Goal: Complete application form: Complete application form

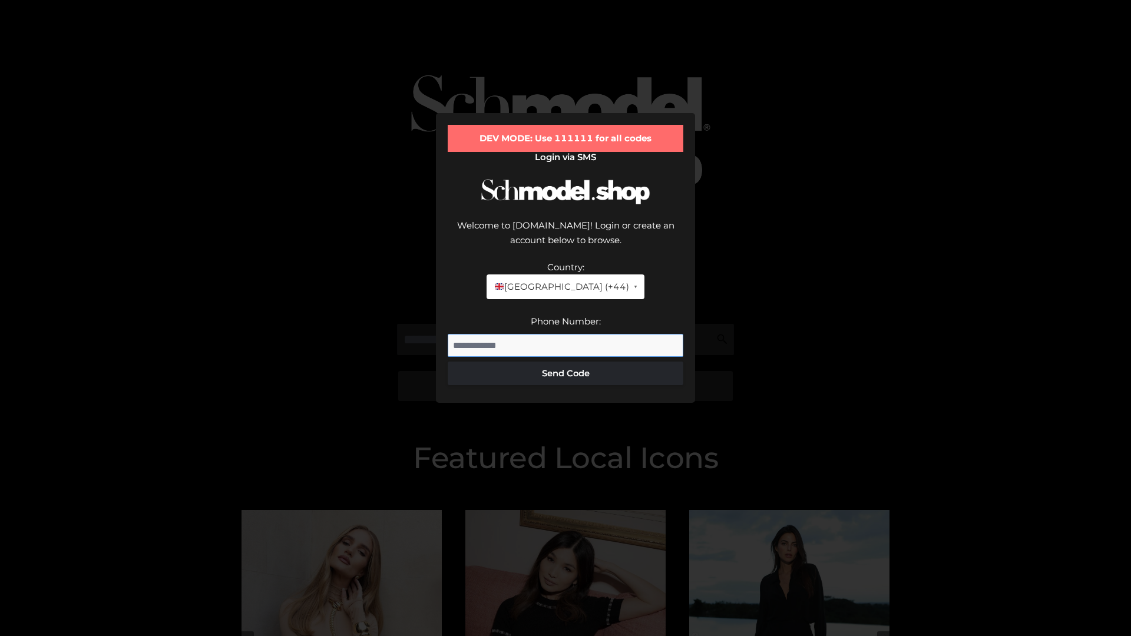
click at [566, 334] on input "Phone Number:" at bounding box center [566, 346] width 236 height 24
type input "**********"
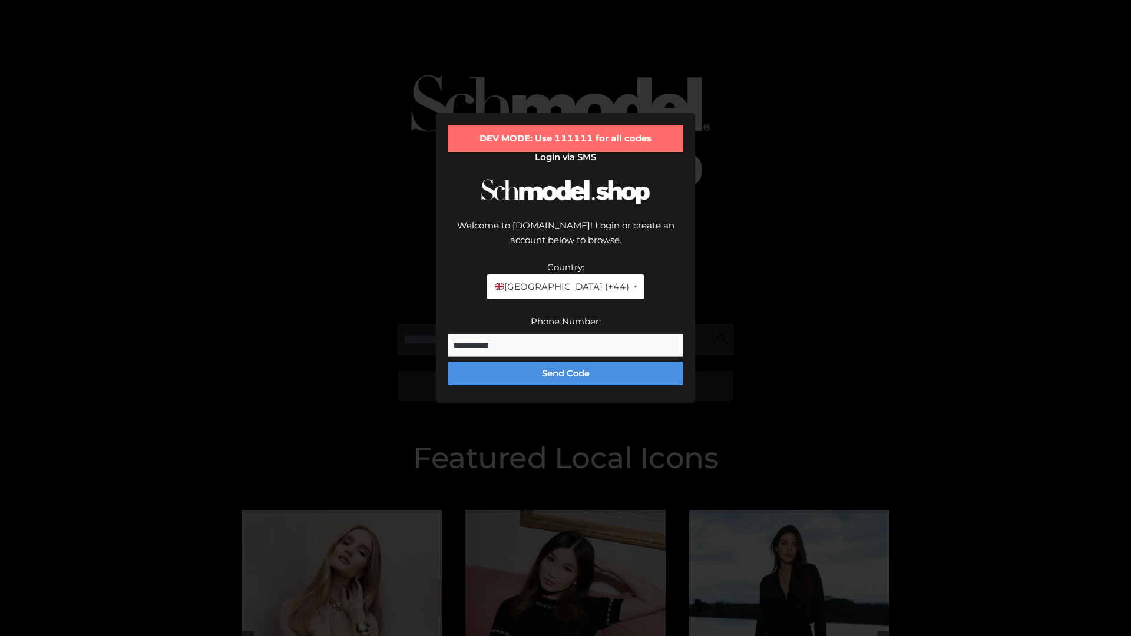
click at [566, 362] on button "Send Code" at bounding box center [566, 374] width 236 height 24
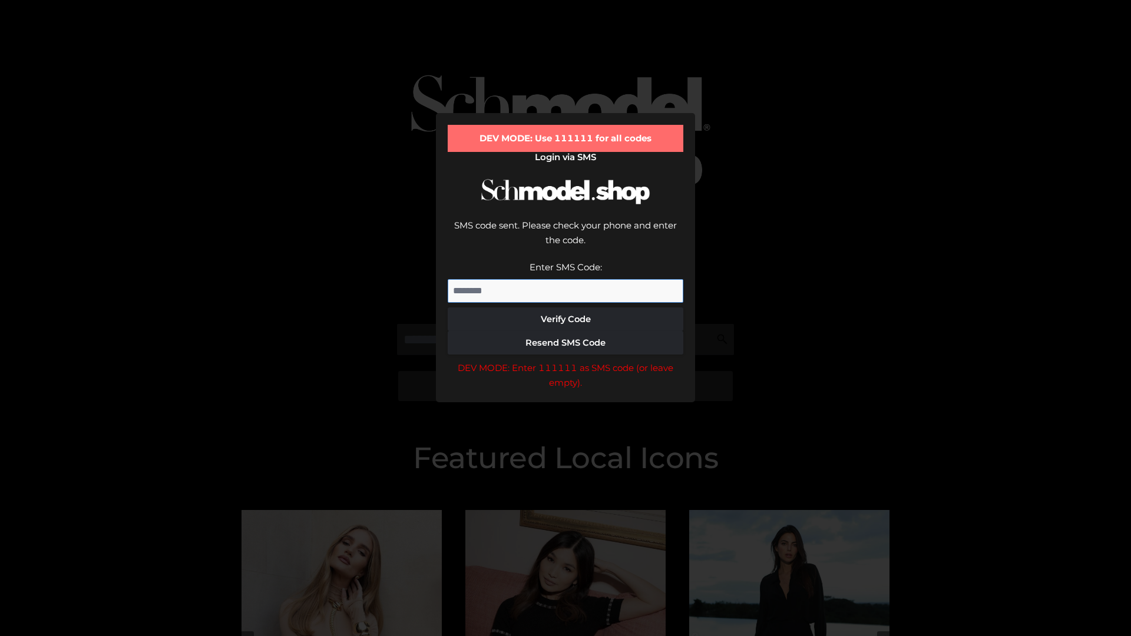
click at [566, 279] on input "Enter SMS Code:" at bounding box center [566, 291] width 236 height 24
type input "******"
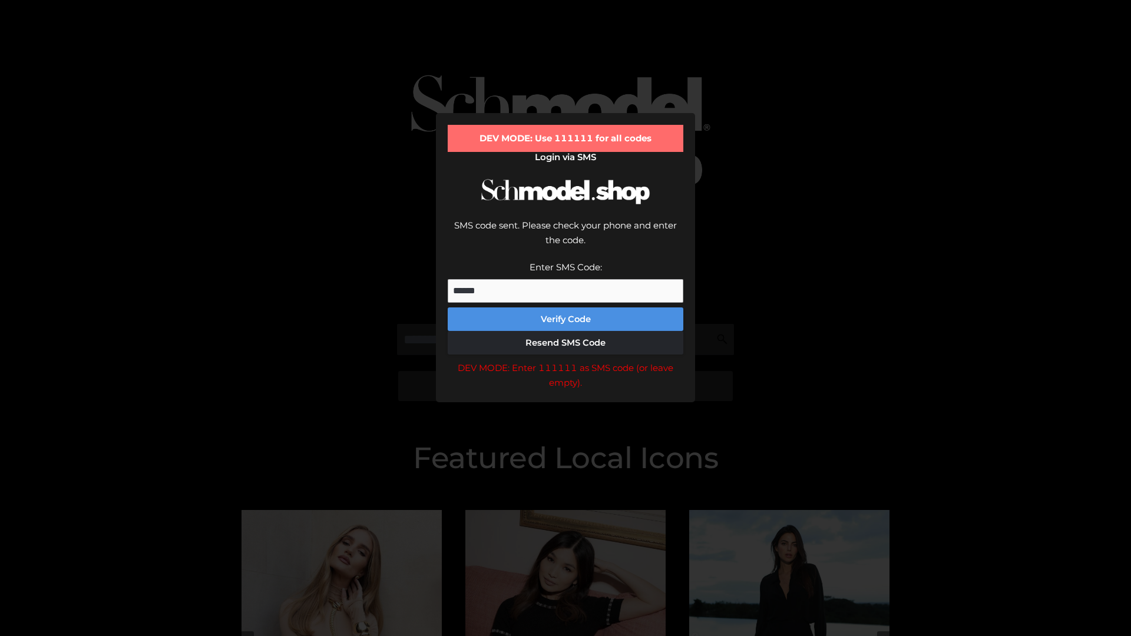
click at [566, 308] on button "Verify Code" at bounding box center [566, 320] width 236 height 24
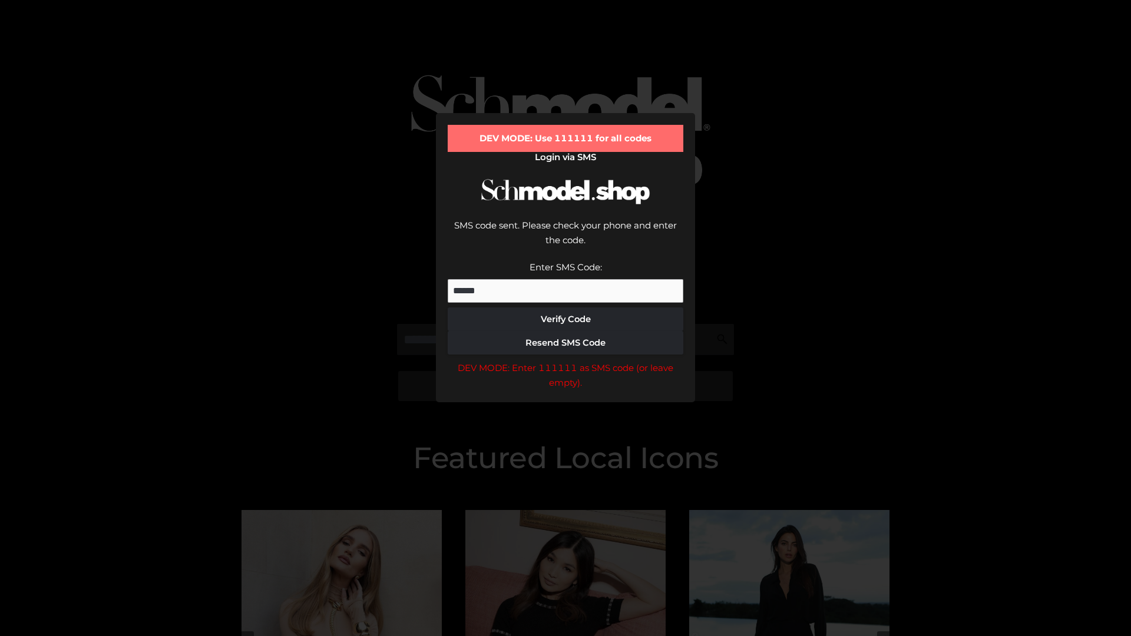
click at [566, 361] on div "DEV MODE: Enter 111111 as SMS code (or leave empty)." at bounding box center [566, 376] width 236 height 30
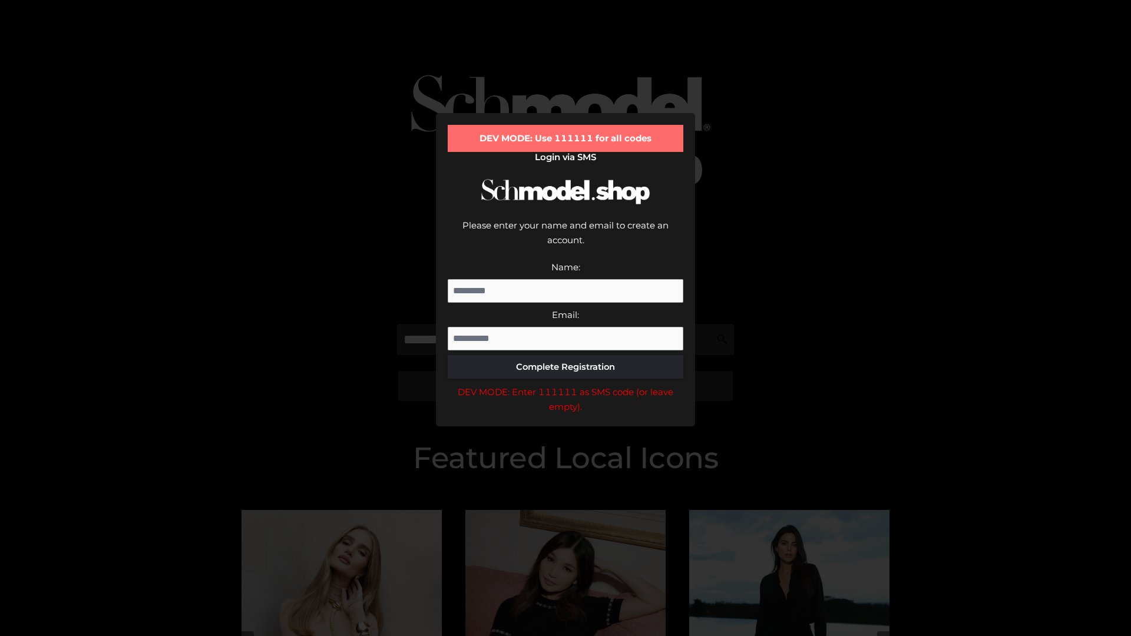
click at [566, 385] on div "DEV MODE: Enter 111111 as SMS code (or leave empty)." at bounding box center [566, 400] width 236 height 30
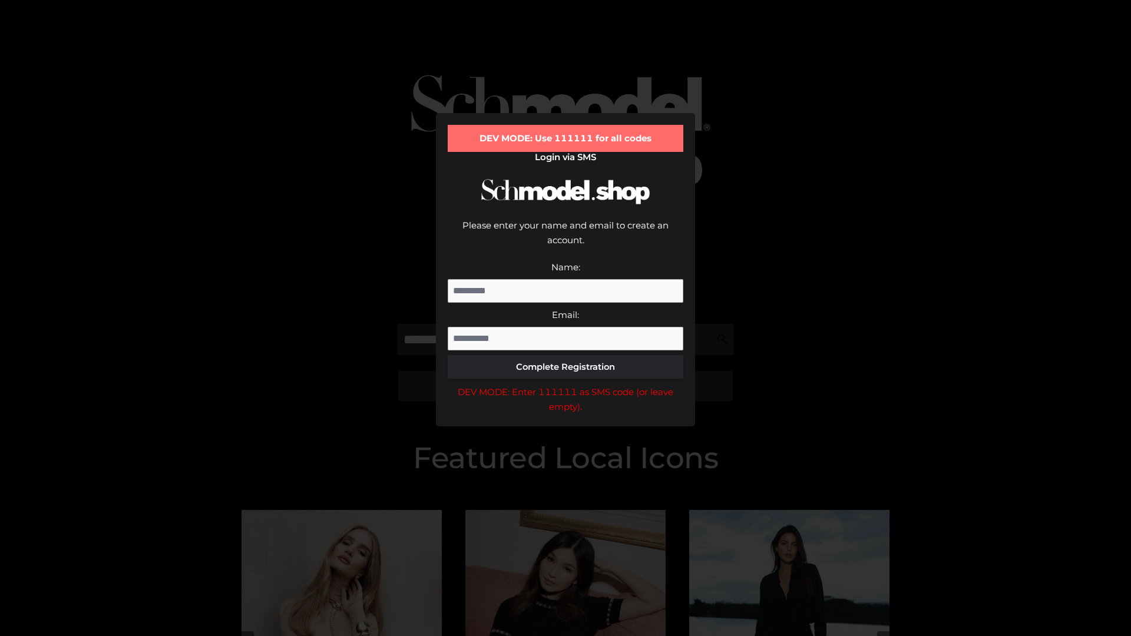
click at [566, 385] on div "DEV MODE: Enter 111111 as SMS code (or leave empty)." at bounding box center [566, 400] width 236 height 30
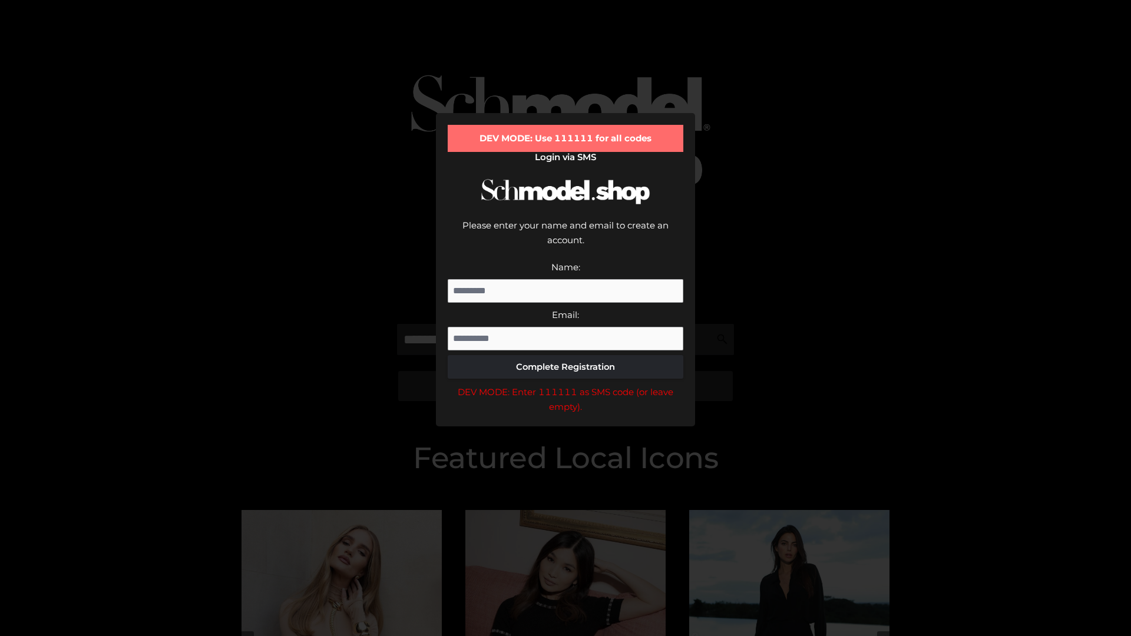
click at [566, 385] on div "DEV MODE: Enter 111111 as SMS code (or leave empty)." at bounding box center [566, 400] width 236 height 30
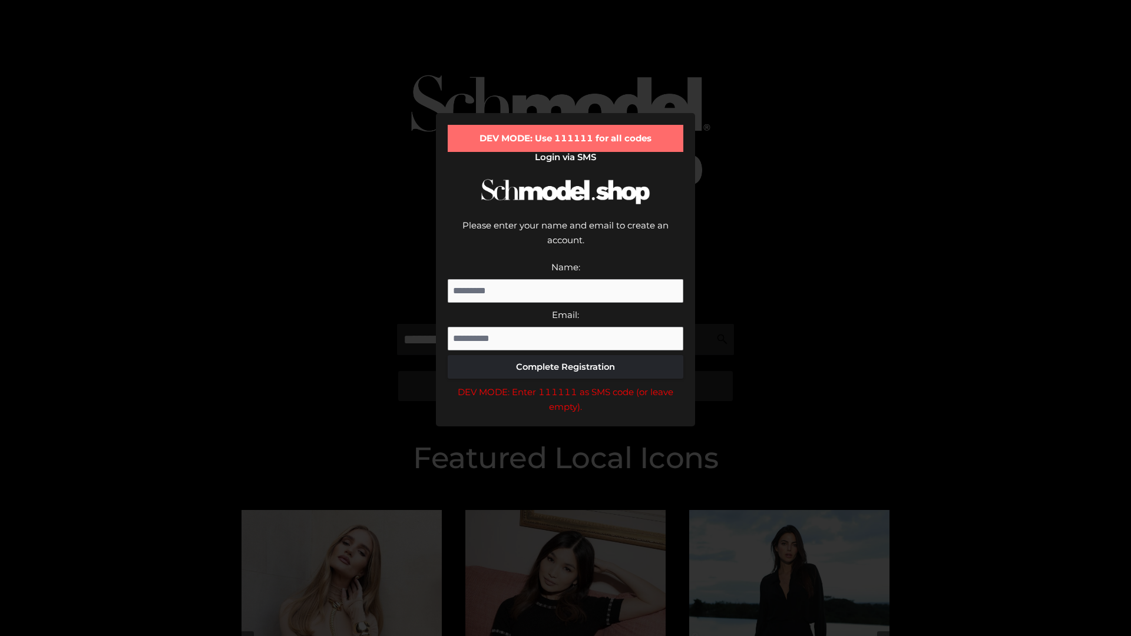
click at [566, 385] on div "DEV MODE: Enter 111111 as SMS code (or leave empty)." at bounding box center [566, 400] width 236 height 30
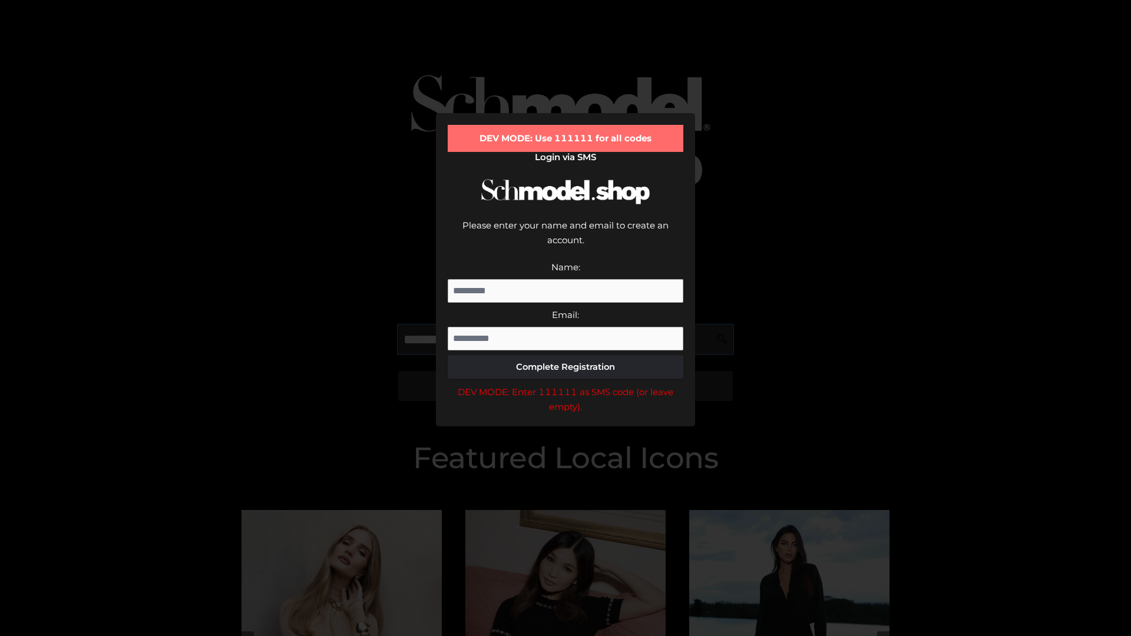
scroll to position [0, 18]
click at [566, 385] on div "DEV MODE: Enter 111111 as SMS code (or leave empty)." at bounding box center [566, 400] width 236 height 30
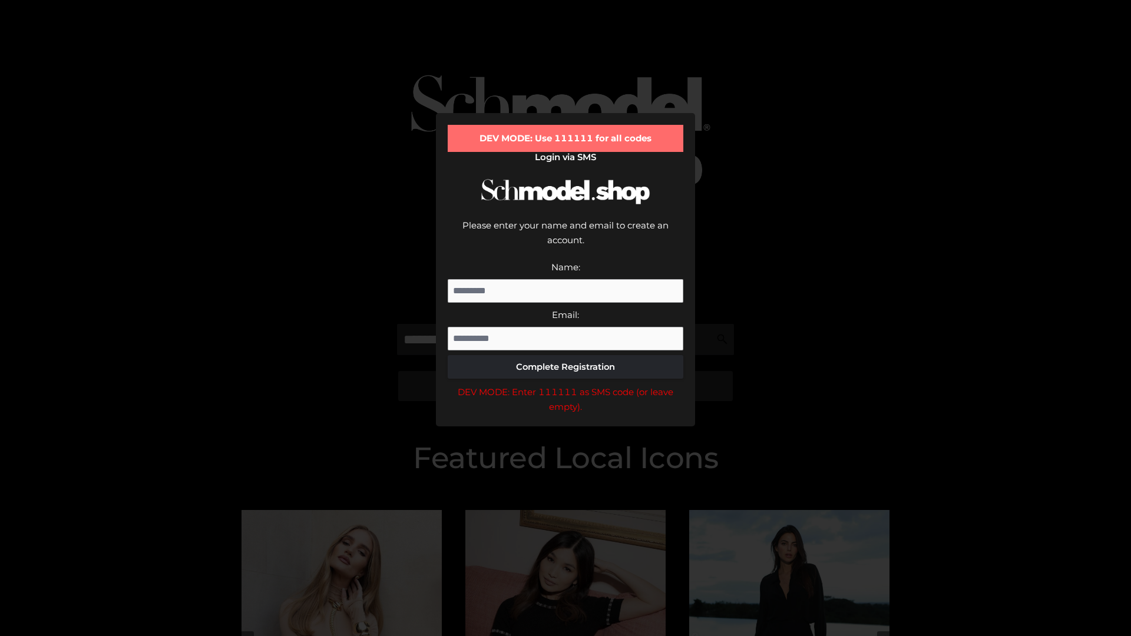
click at [566, 385] on div "DEV MODE: Enter 111111 as SMS code (or leave empty)." at bounding box center [566, 400] width 236 height 30
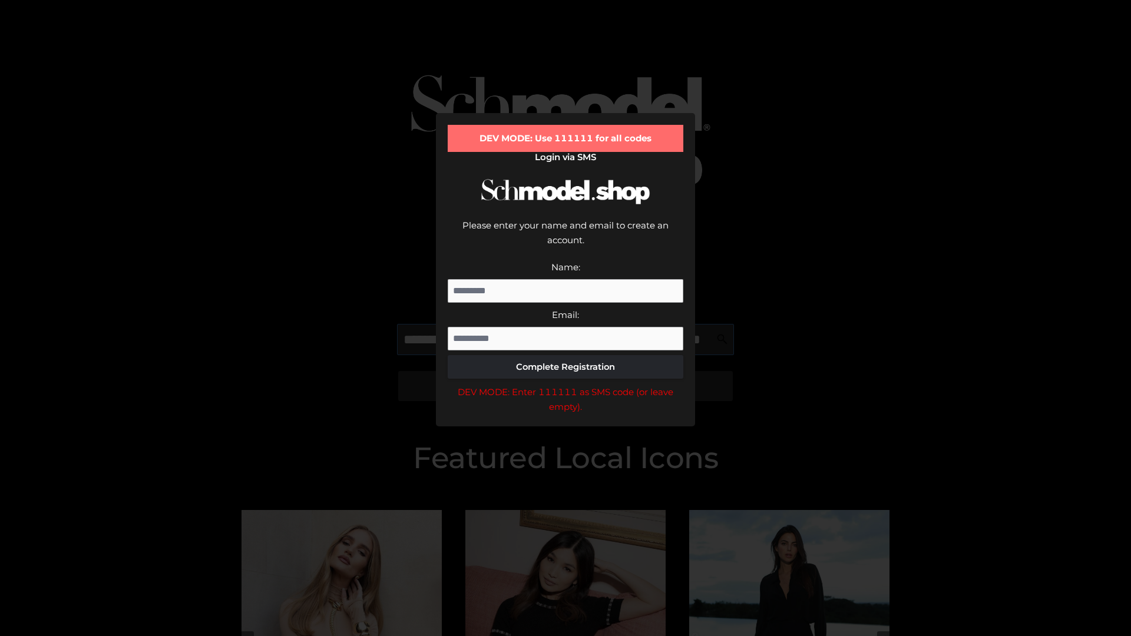
scroll to position [0, 86]
click at [566, 385] on div "DEV MODE: Enter 111111 as SMS code (or leave empty)." at bounding box center [566, 400] width 236 height 30
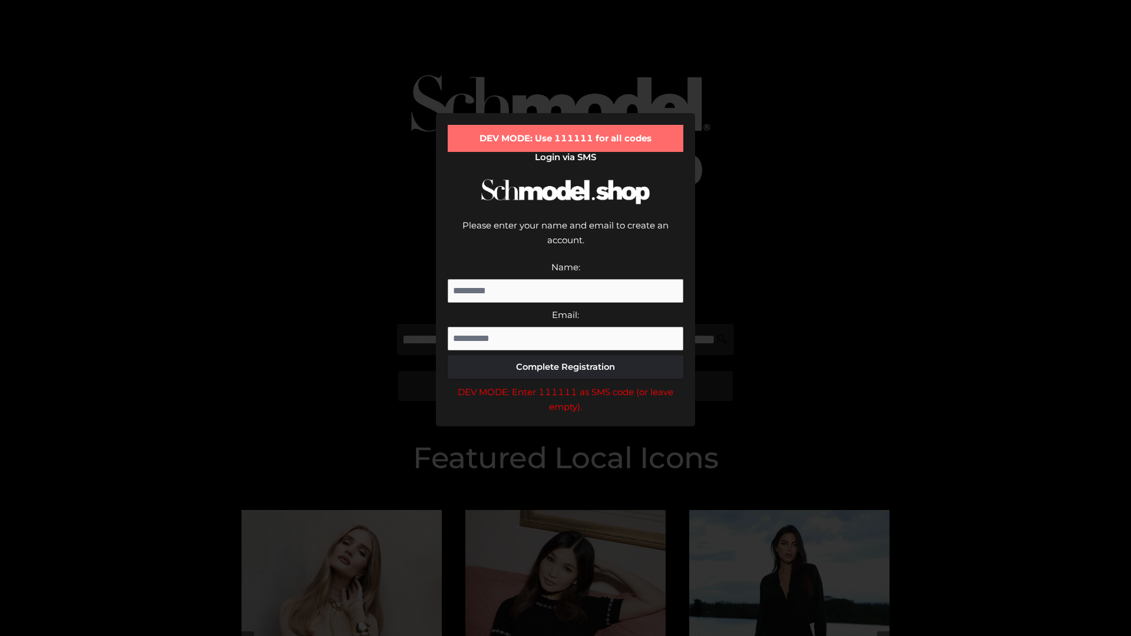
click at [566, 385] on div "DEV MODE: Enter 111111 as SMS code (or leave empty)." at bounding box center [566, 400] width 236 height 30
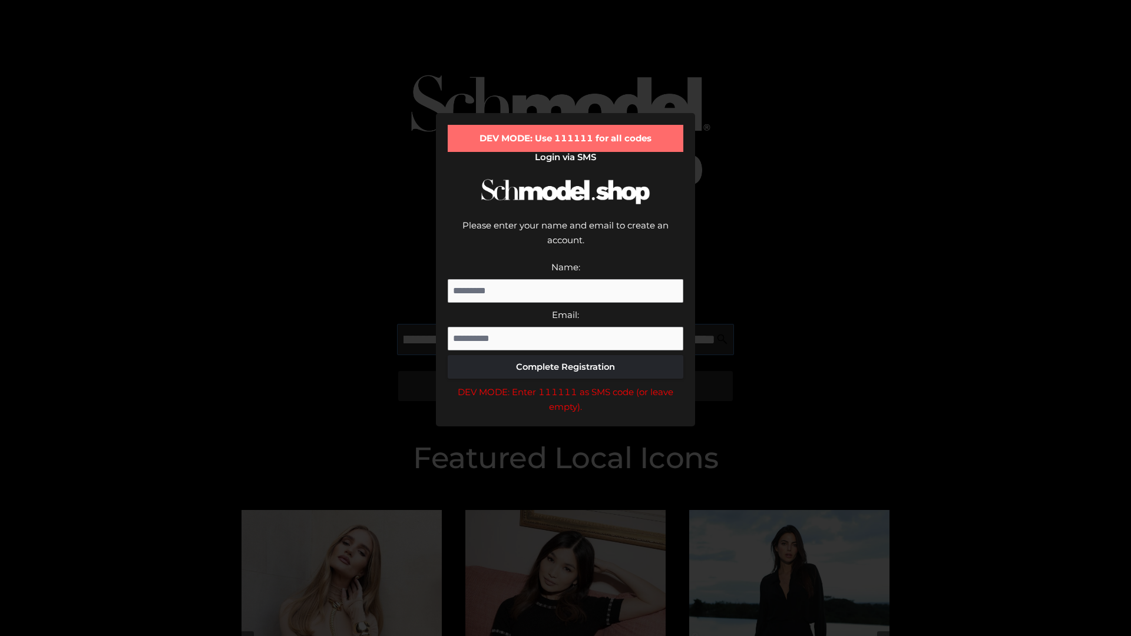
scroll to position [0, 157]
click at [566, 385] on div "DEV MODE: Enter 111111 as SMS code (or leave empty)." at bounding box center [566, 400] width 236 height 30
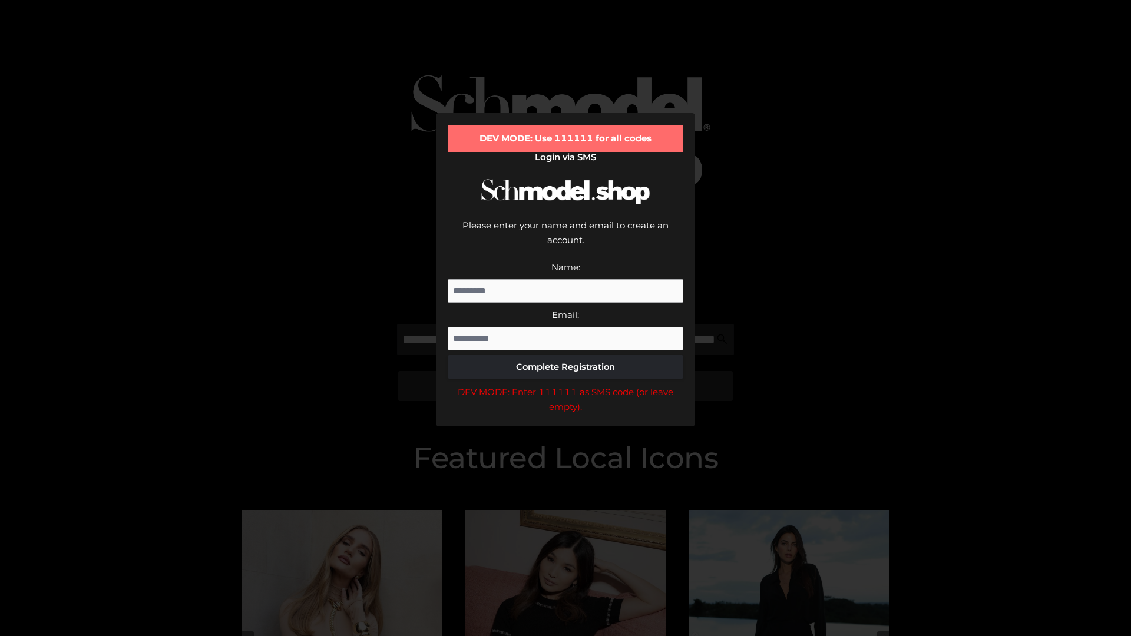
click at [566, 385] on div "DEV MODE: Enter 111111 as SMS code (or leave empty)." at bounding box center [566, 400] width 236 height 30
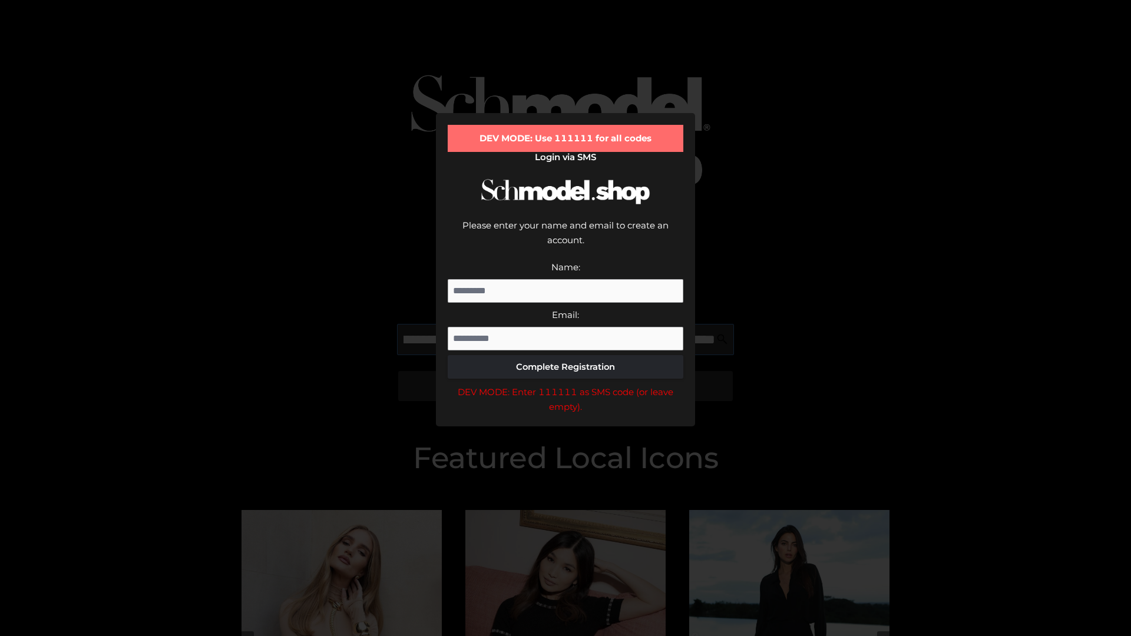
scroll to position [0, 231]
click at [566, 385] on div "DEV MODE: Enter 111111 as SMS code (or leave empty)." at bounding box center [566, 400] width 236 height 30
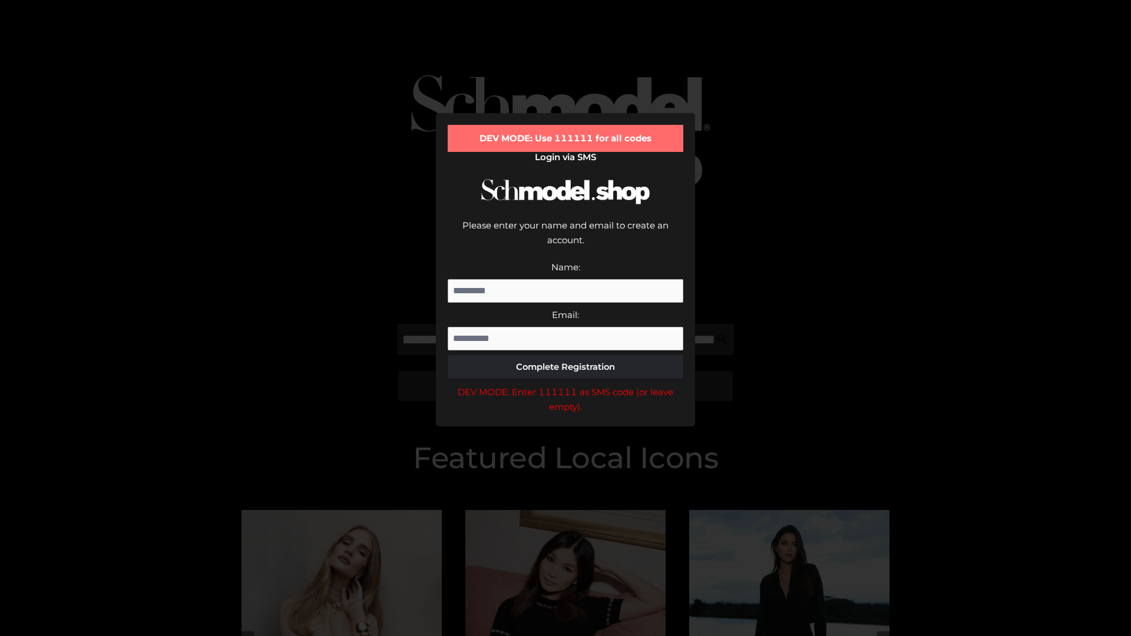
click at [566, 385] on div "DEV MODE: Enter 111111 as SMS code (or leave empty)." at bounding box center [566, 400] width 236 height 30
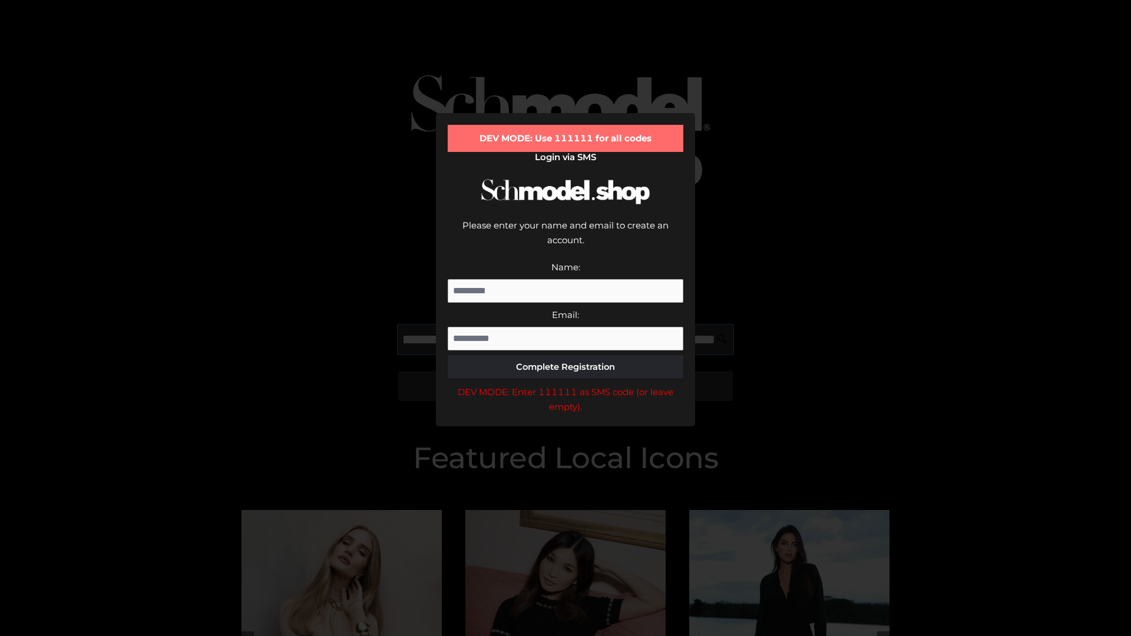
scroll to position [0, 299]
click at [566, 385] on div "DEV MODE: Enter 111111 as SMS code (or leave empty)." at bounding box center [566, 400] width 236 height 30
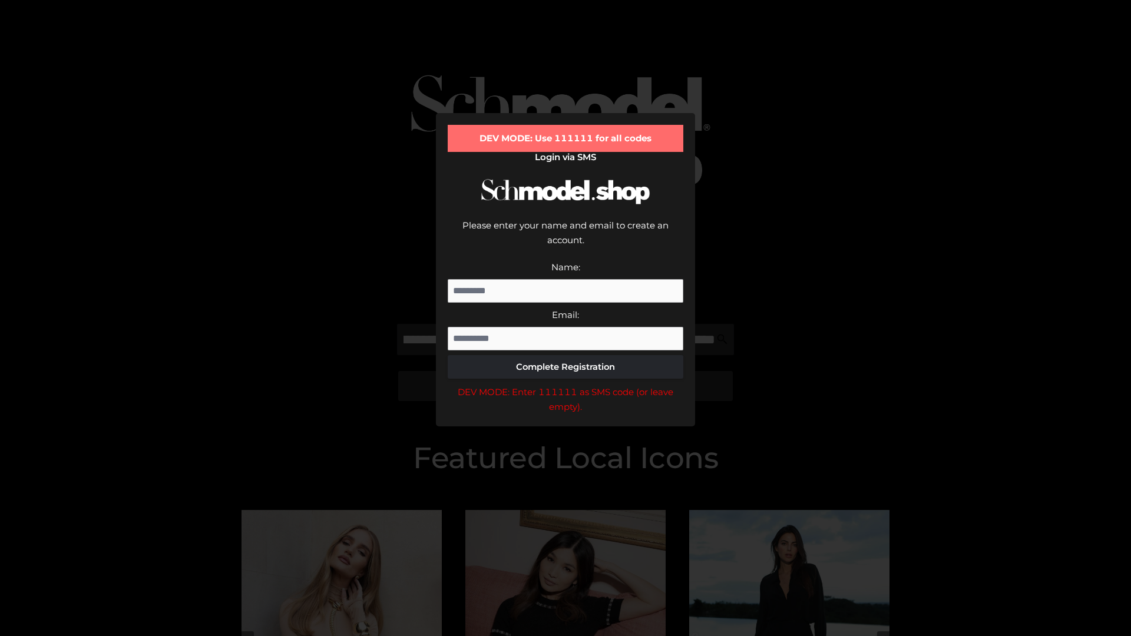
click at [566, 385] on div "DEV MODE: Enter 111111 as SMS code (or leave empty)." at bounding box center [566, 400] width 236 height 30
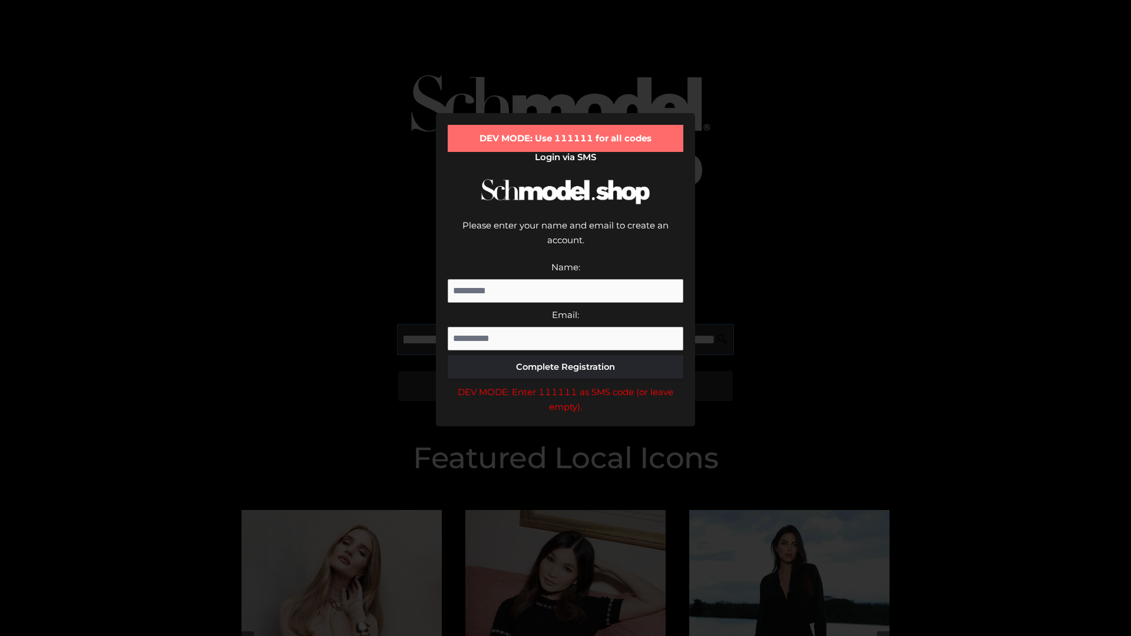
scroll to position [0, 371]
click at [566, 385] on div "DEV MODE: Enter 111111 as SMS code (or leave empty)." at bounding box center [566, 400] width 236 height 30
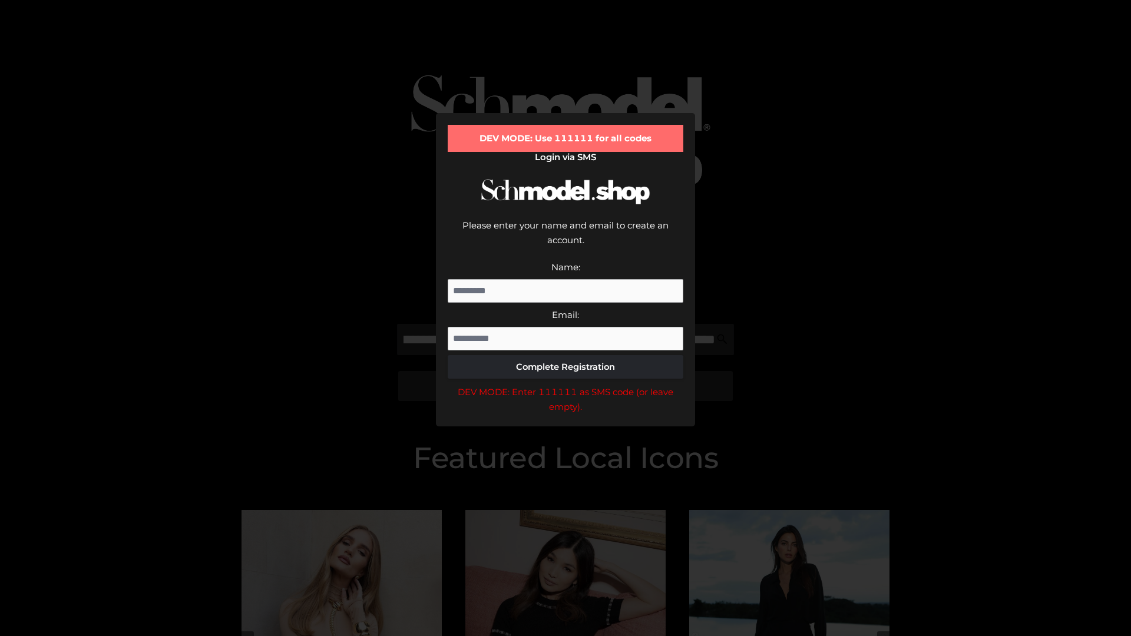
click at [566, 385] on div "DEV MODE: Enter 111111 as SMS code (or leave empty)." at bounding box center [566, 400] width 236 height 30
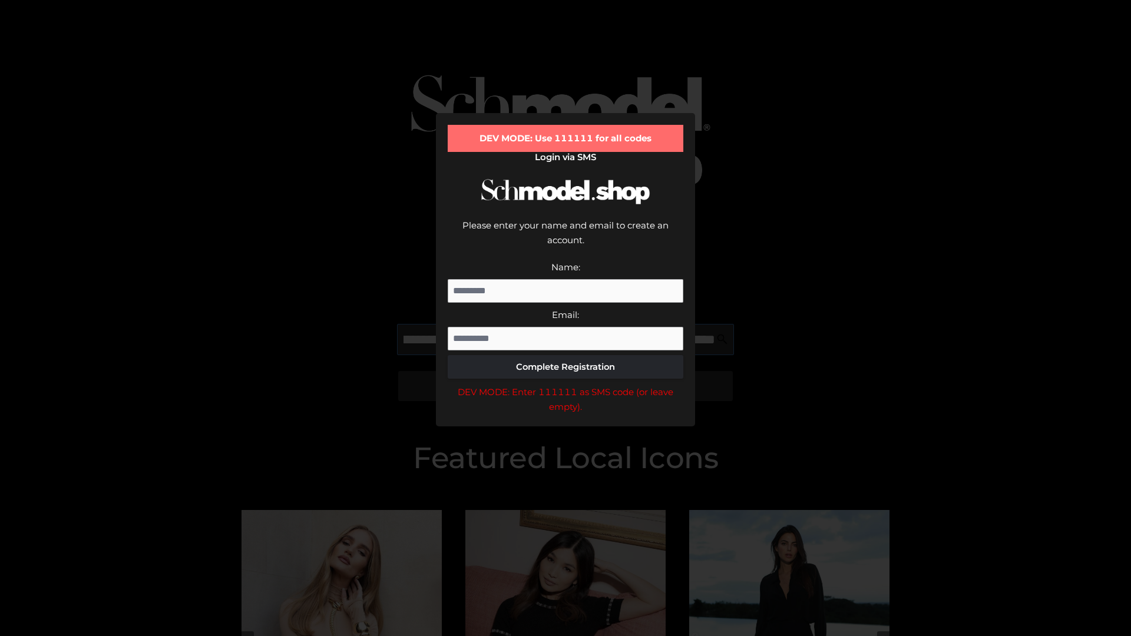
scroll to position [0, 444]
click at [566, 385] on div "DEV MODE: Enter 111111 as SMS code (or leave empty)." at bounding box center [566, 400] width 236 height 30
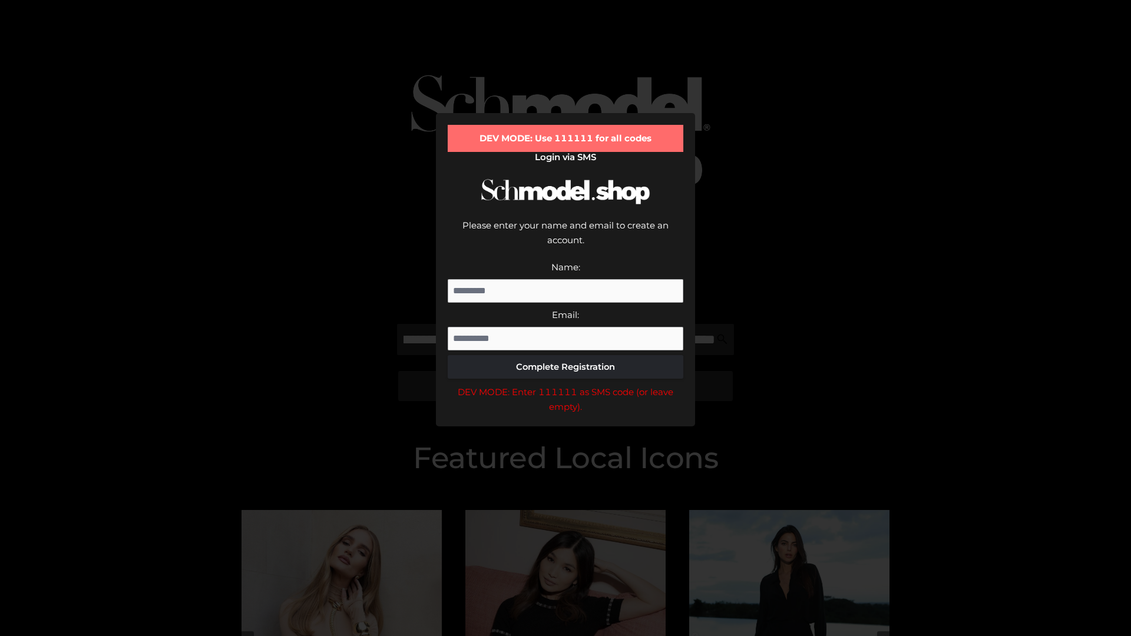
click at [566, 385] on div "DEV MODE: Enter 111111 as SMS code (or leave empty)." at bounding box center [566, 400] width 236 height 30
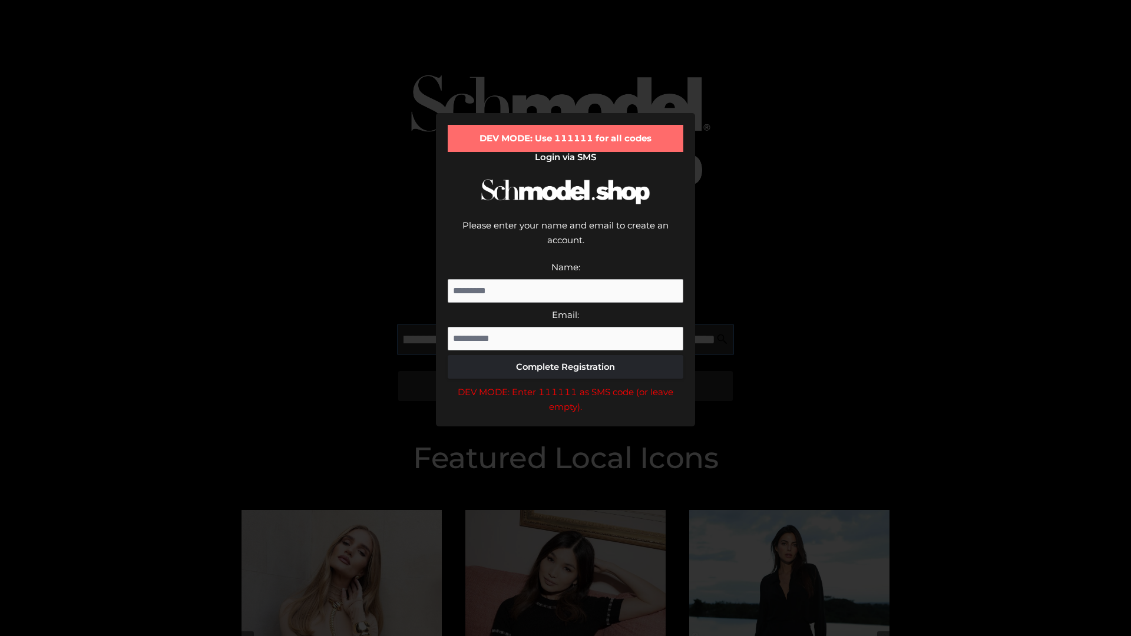
scroll to position [0, 513]
click at [566, 385] on div "DEV MODE: Enter 111111 as SMS code (or leave empty)." at bounding box center [566, 400] width 236 height 30
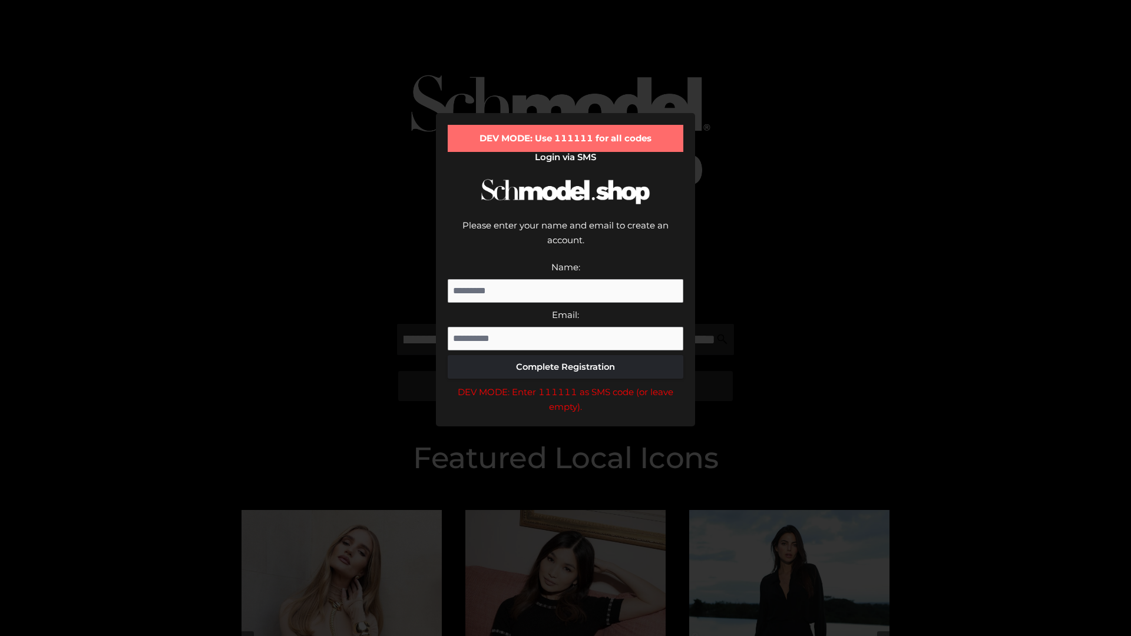
click at [566, 385] on div "DEV MODE: Enter 111111 as SMS code (or leave empty)." at bounding box center [566, 400] width 236 height 30
type input "**********"
